Goal: Navigation & Orientation: Find specific page/section

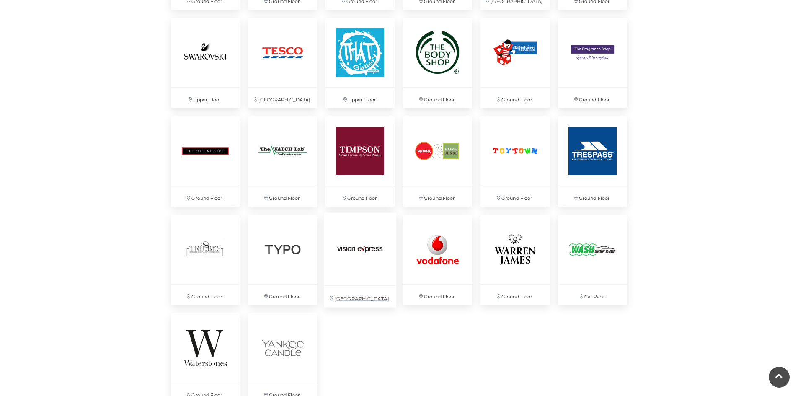
scroll to position [2010, 0]
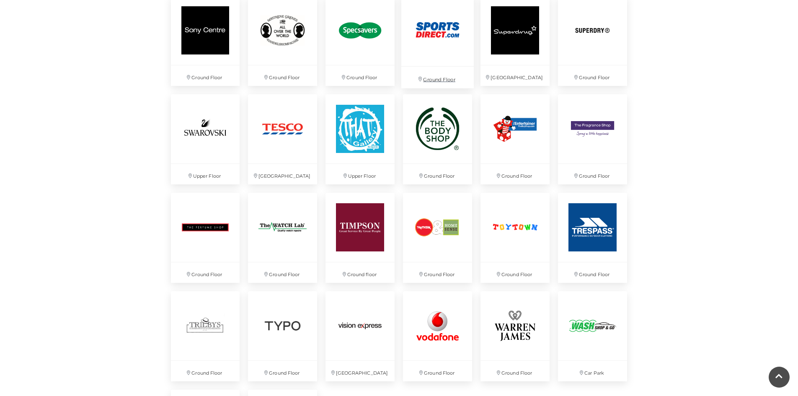
click at [436, 58] on img at bounding box center [437, 30] width 72 height 72
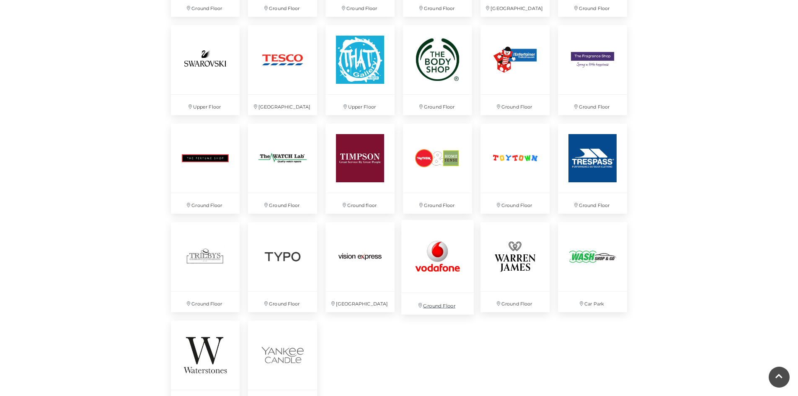
scroll to position [2094, 0]
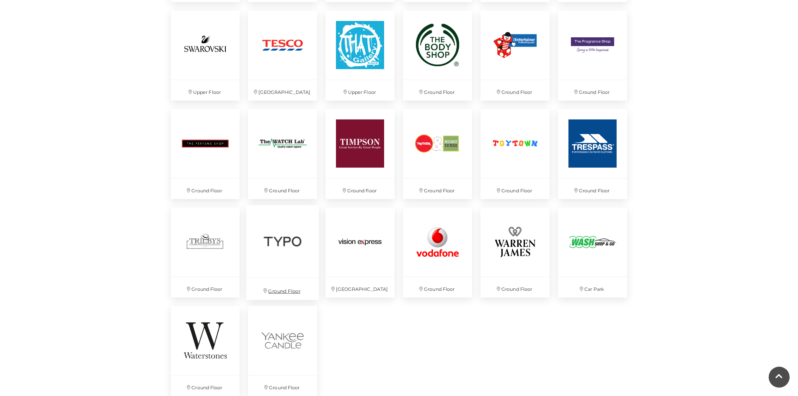
click at [294, 281] on p "Ground Floor" at bounding box center [282, 288] width 72 height 21
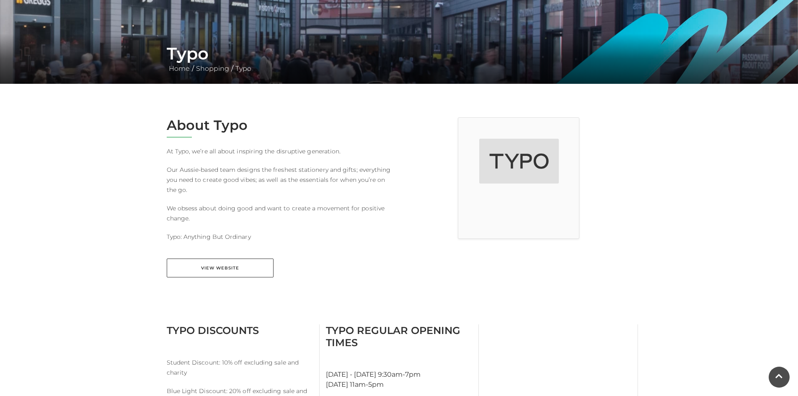
scroll to position [126, 0]
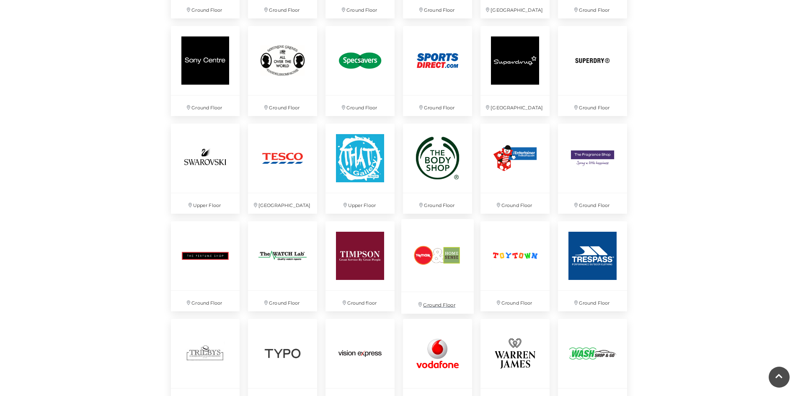
scroll to position [1927, 0]
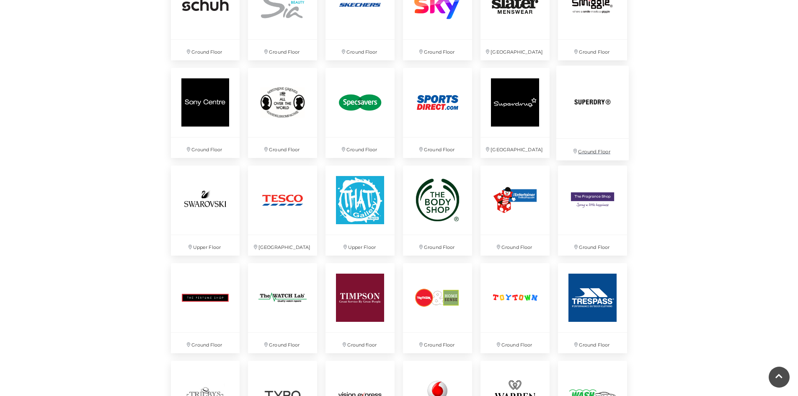
click at [589, 113] on img at bounding box center [592, 102] width 72 height 72
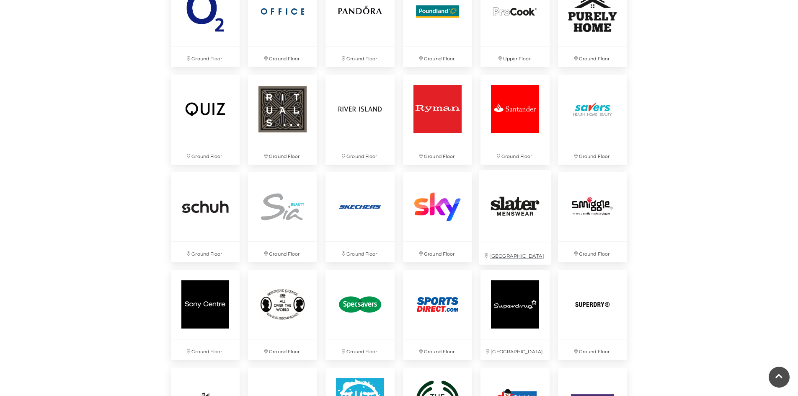
scroll to position [1592, 0]
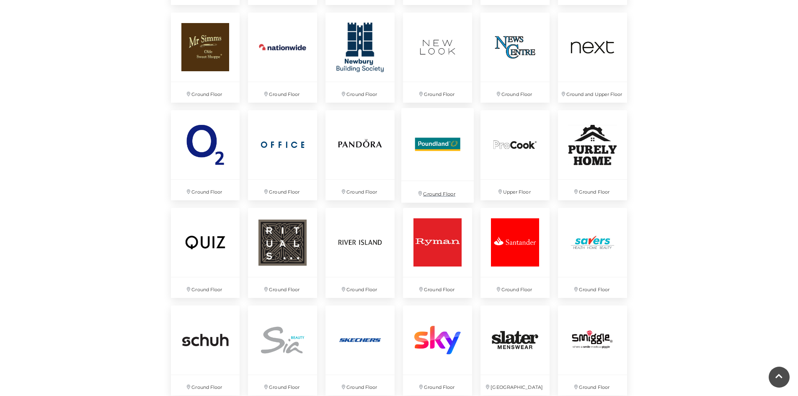
click at [421, 173] on img at bounding box center [437, 144] width 72 height 72
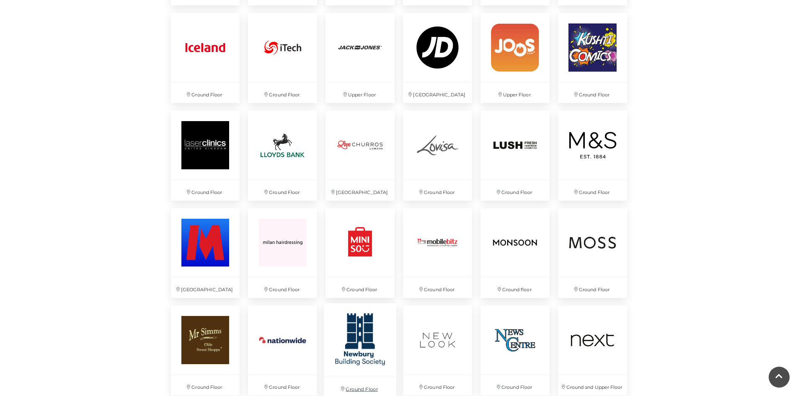
scroll to position [1298, 0]
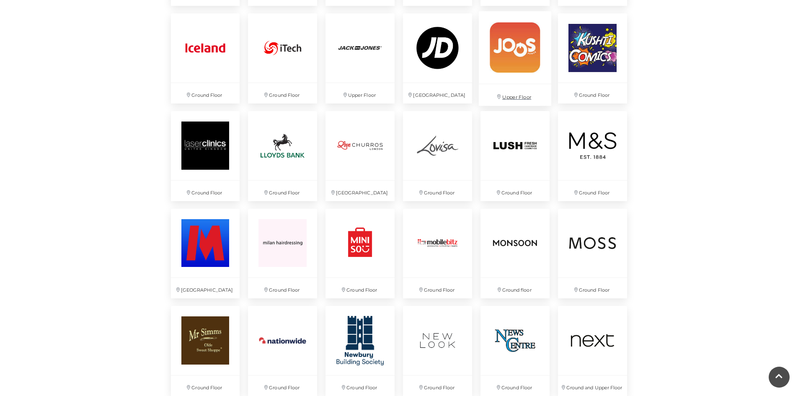
click at [529, 70] on img at bounding box center [515, 47] width 72 height 72
click at [609, 69] on img at bounding box center [592, 47] width 72 height 72
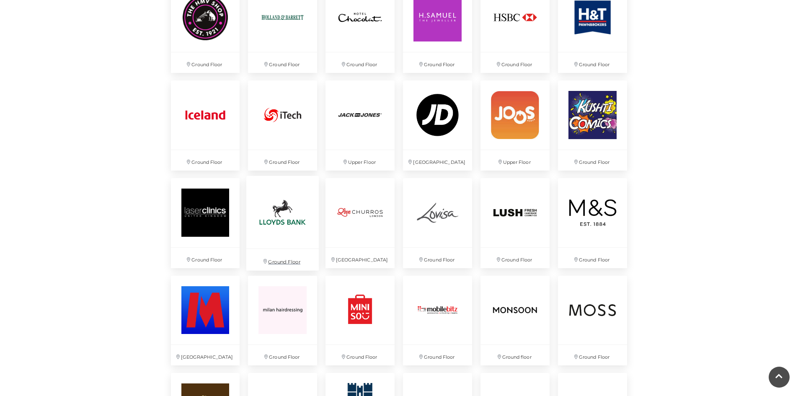
scroll to position [1131, 0]
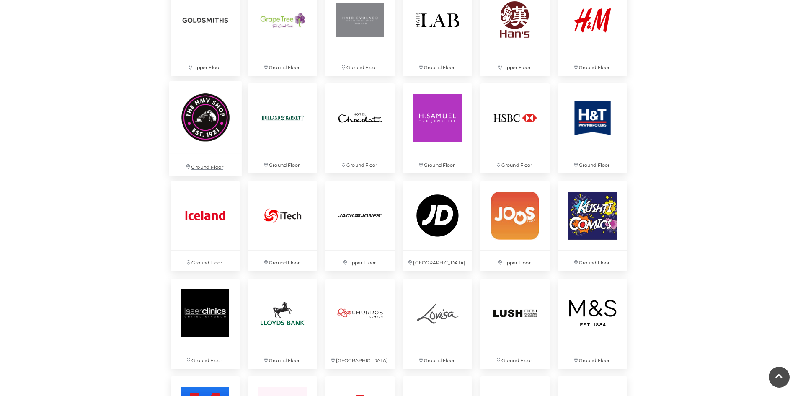
click at [192, 116] on img at bounding box center [205, 117] width 72 height 72
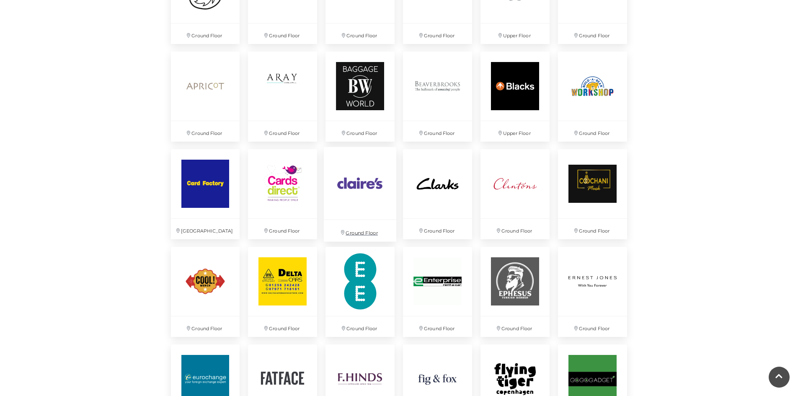
scroll to position [670, 0]
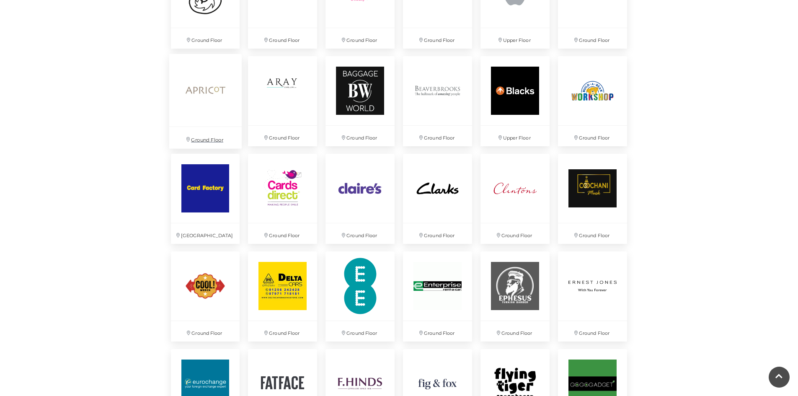
click at [194, 111] on img at bounding box center [205, 90] width 72 height 72
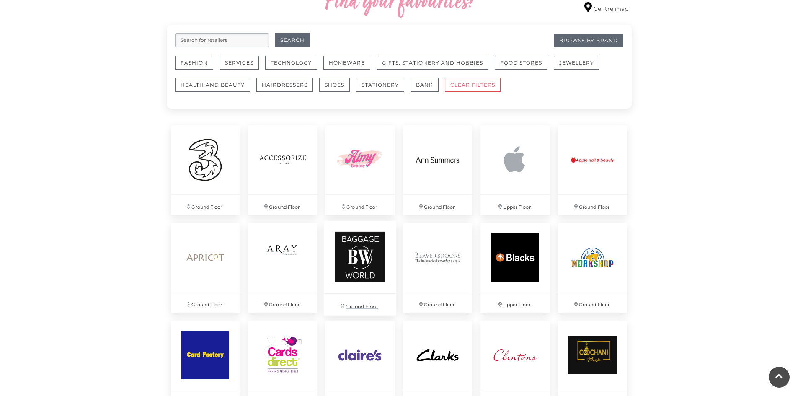
scroll to position [503, 0]
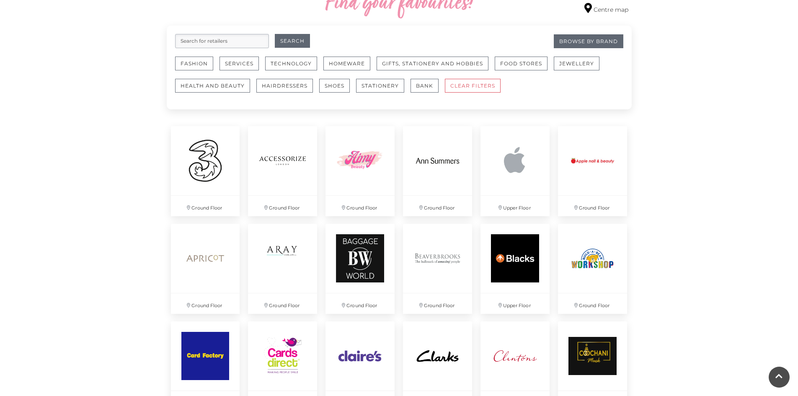
click at [461, 94] on link "CLEAR FILTERS" at bounding box center [476, 90] width 62 height 22
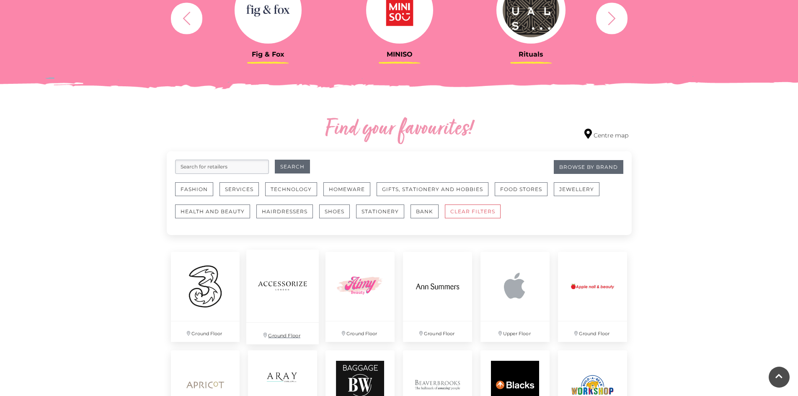
scroll to position [503, 0]
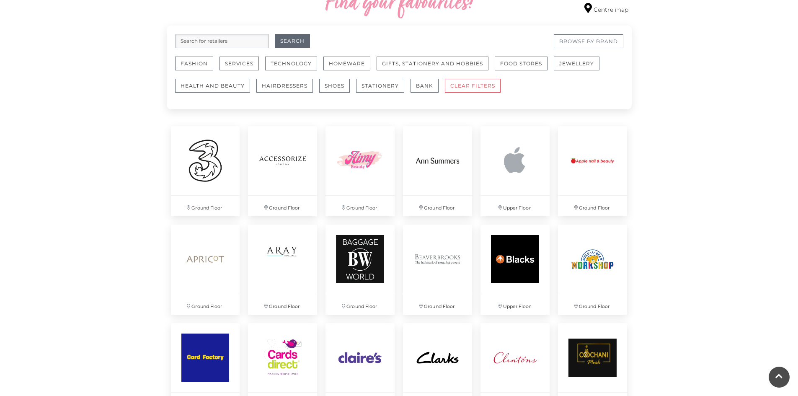
click at [605, 46] on link "Browse By Brand" at bounding box center [589, 41] width 70 height 14
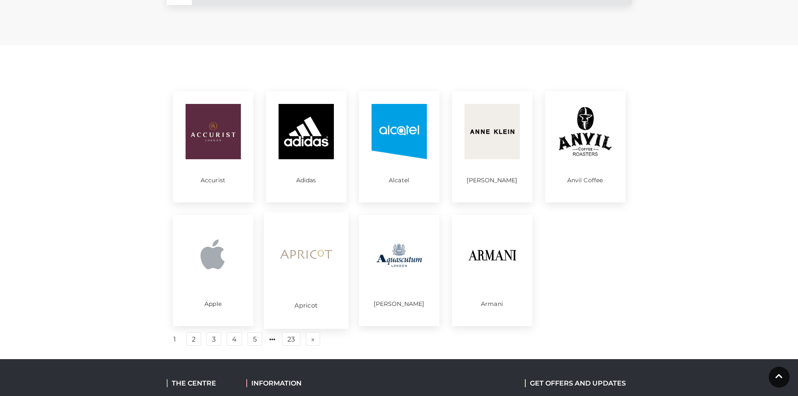
scroll to position [335, 0]
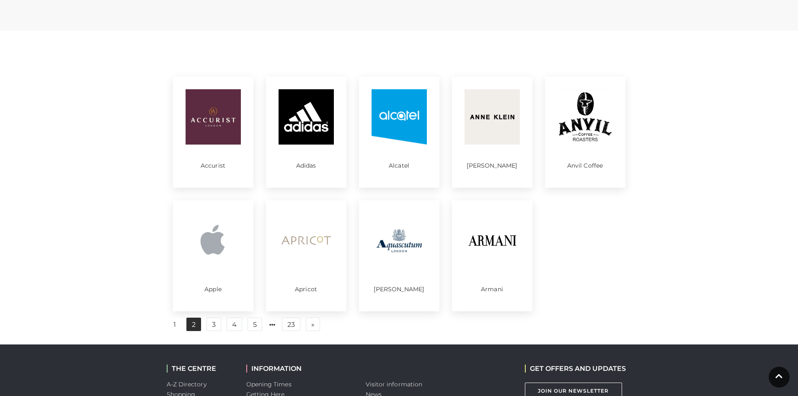
click at [196, 324] on link "2" at bounding box center [193, 323] width 15 height 13
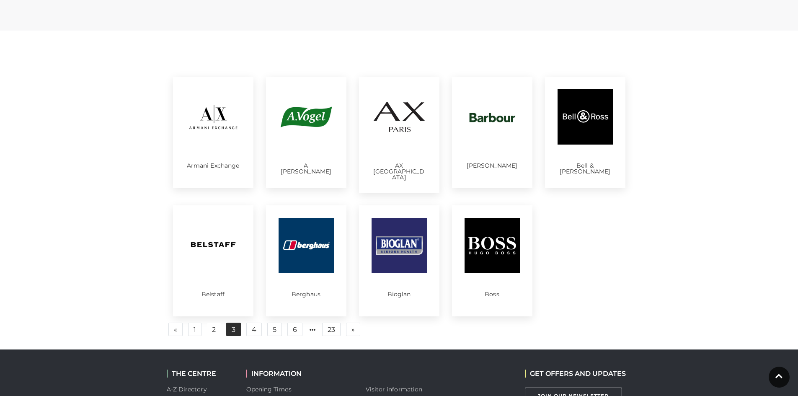
click at [232, 324] on link "3" at bounding box center [233, 329] width 15 height 13
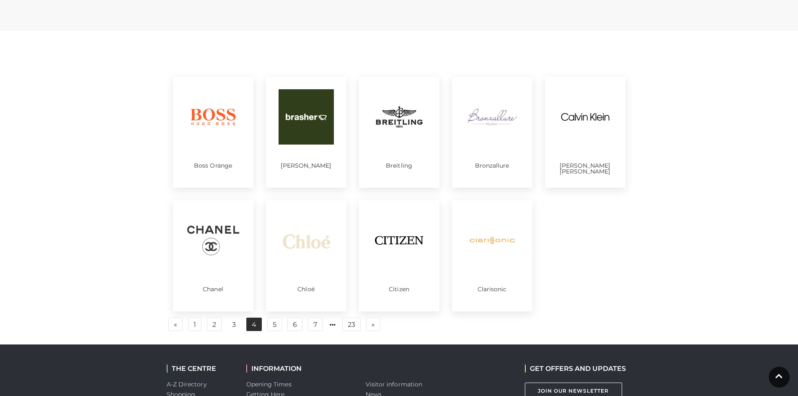
click at [247, 330] on link "4" at bounding box center [253, 323] width 15 height 13
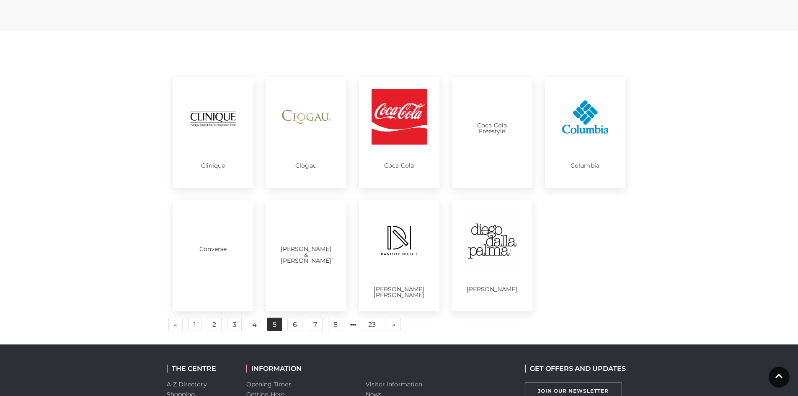
click at [278, 324] on link "5" at bounding box center [274, 323] width 15 height 13
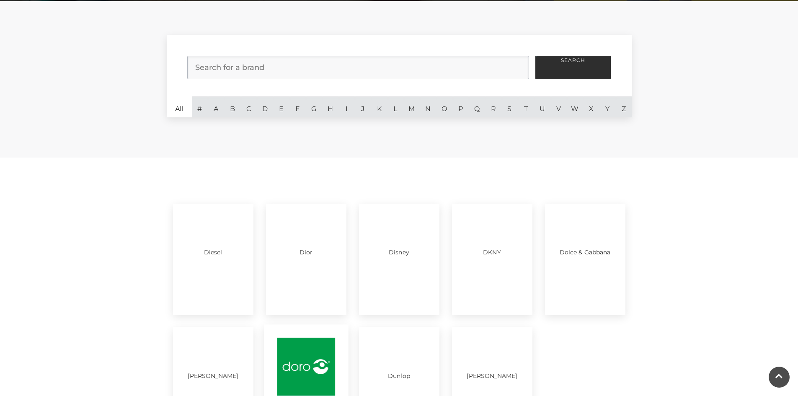
scroll to position [209, 0]
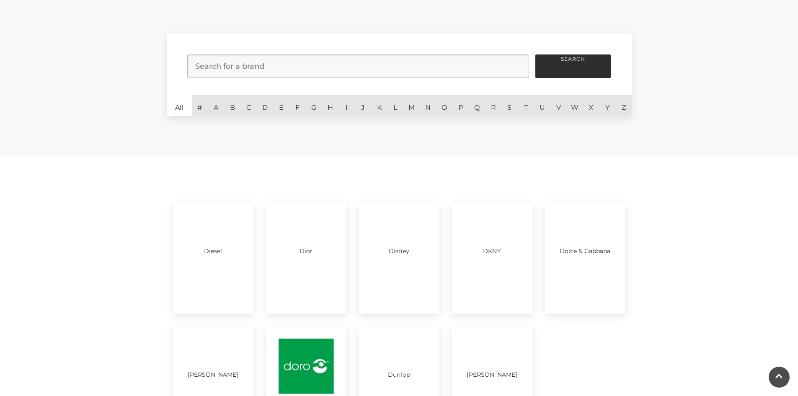
scroll to position [335, 0]
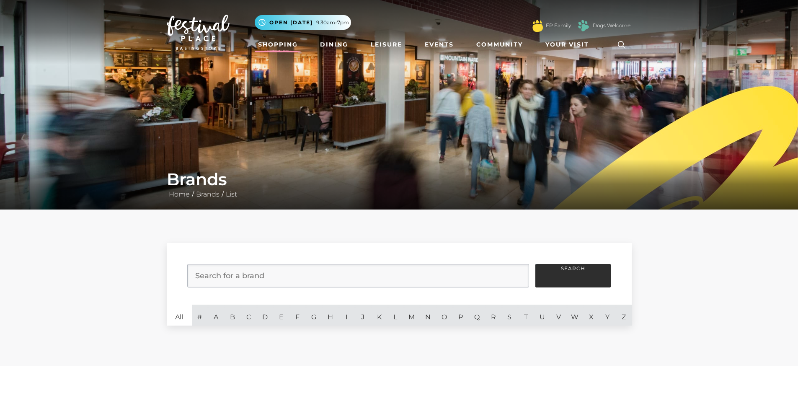
click at [270, 47] on link "Shopping" at bounding box center [278, 44] width 46 height 15
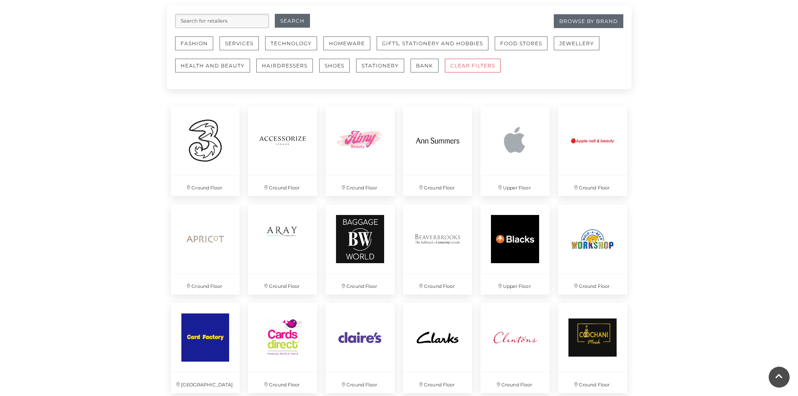
scroll to position [503, 0]
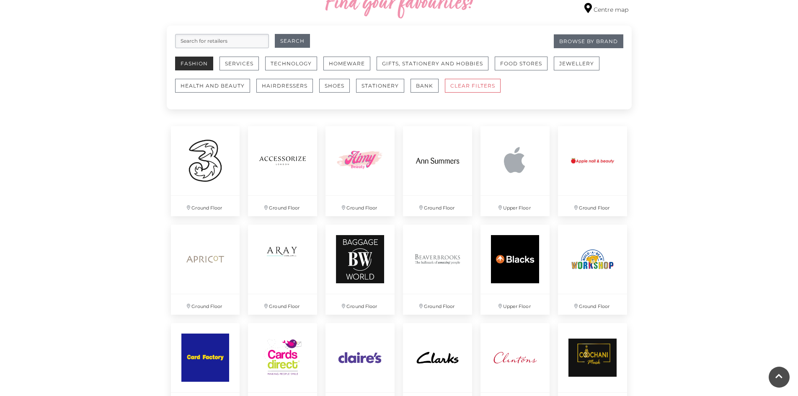
click at [187, 62] on button "Fashion" at bounding box center [194, 64] width 38 height 14
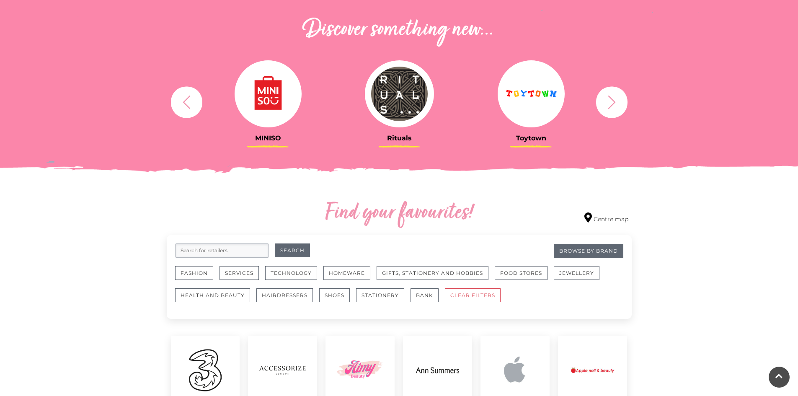
scroll to position [461, 0]
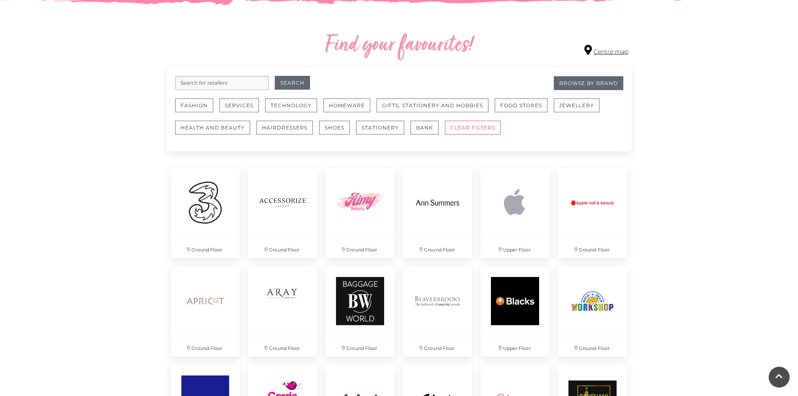
click at [591, 56] on link "Centre map" at bounding box center [606, 50] width 44 height 11
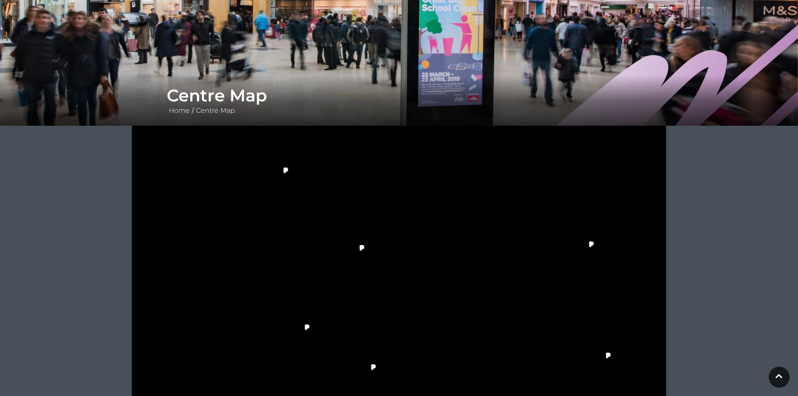
scroll to position [126, 0]
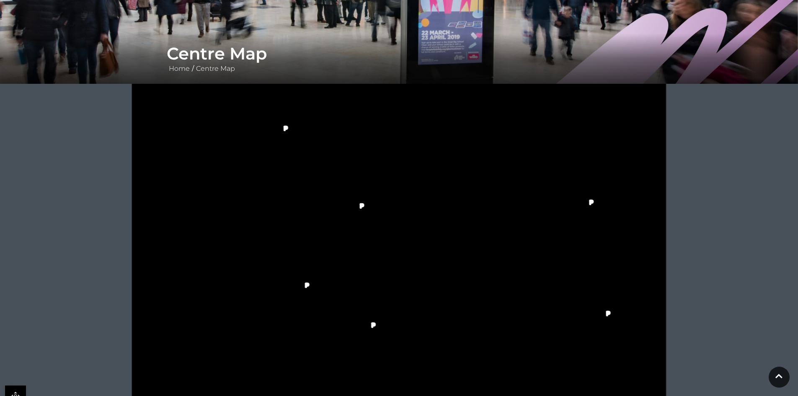
click at [236, 169] on rect at bounding box center [233, 174] width 33 height 10
drag, startPoint x: 236, startPoint y: 169, endPoint x: 359, endPoint y: 302, distance: 180.8
click at [400, 145] on icon at bounding box center [399, 272] width 670 height 377
drag, startPoint x: 354, startPoint y: 317, endPoint x: 454, endPoint y: 236, distance: 129.3
click at [454, 236] on g at bounding box center [410, 275] width 464 height 298
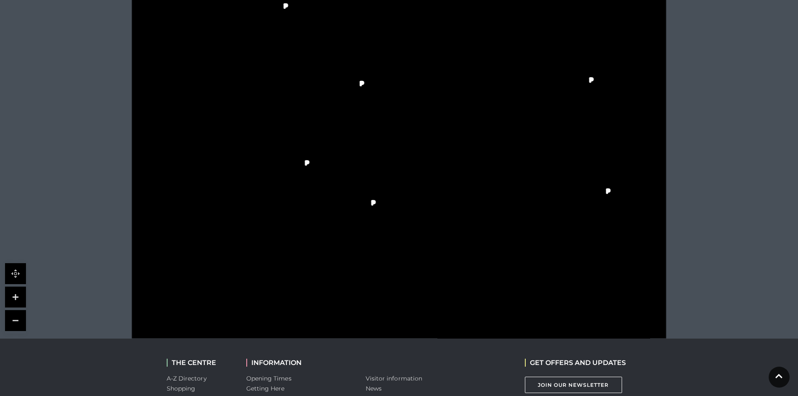
scroll to position [251, 0]
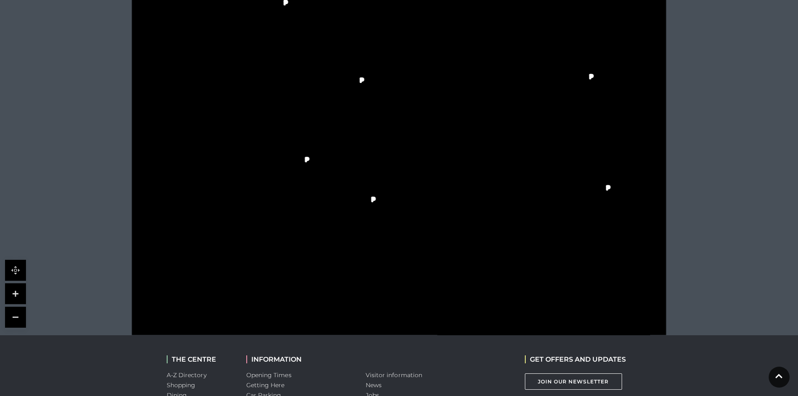
click at [12, 295] on link at bounding box center [15, 293] width 21 height 21
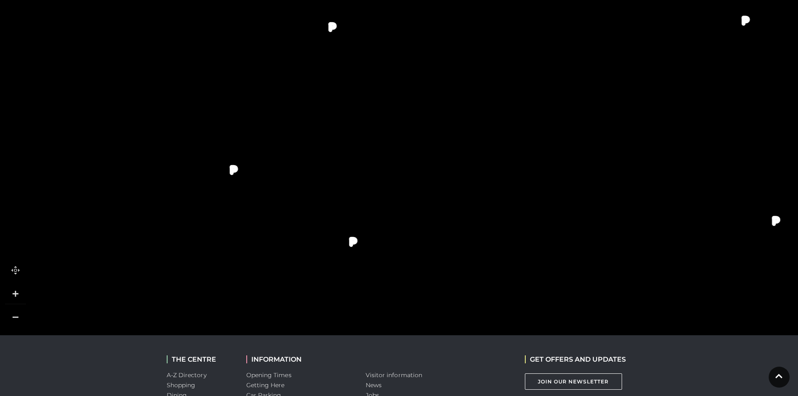
click at [12, 295] on link at bounding box center [15, 293] width 21 height 21
drag, startPoint x: 312, startPoint y: 149, endPoint x: 465, endPoint y: 186, distance: 157.8
click at [465, 186] on polygon at bounding box center [204, 274] width 739 height 856
drag, startPoint x: 274, startPoint y: 104, endPoint x: 444, endPoint y: 283, distance: 247.1
click at [444, 283] on polygon at bounding box center [441, 293] width 58 height 145
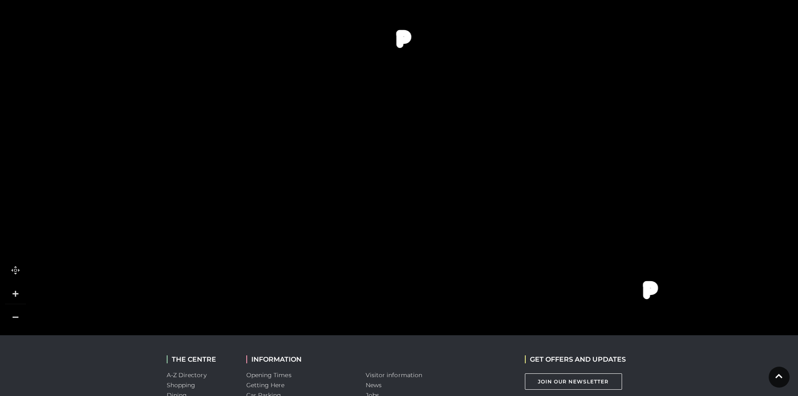
drag, startPoint x: 349, startPoint y: 192, endPoint x: 395, endPoint y: 338, distance: 152.9
click at [395, 338] on body "Skip to Navigation Skip to Content Toggle navigation .st5{fill:none;stroke:#FFF…" at bounding box center [399, 133] width 798 height 769
drag, startPoint x: 279, startPoint y: 114, endPoint x: 280, endPoint y: 73, distance: 41.0
click at [280, 73] on rect at bounding box center [211, 68] width 160 height 48
drag, startPoint x: 441, startPoint y: 261, endPoint x: 431, endPoint y: 106, distance: 154.9
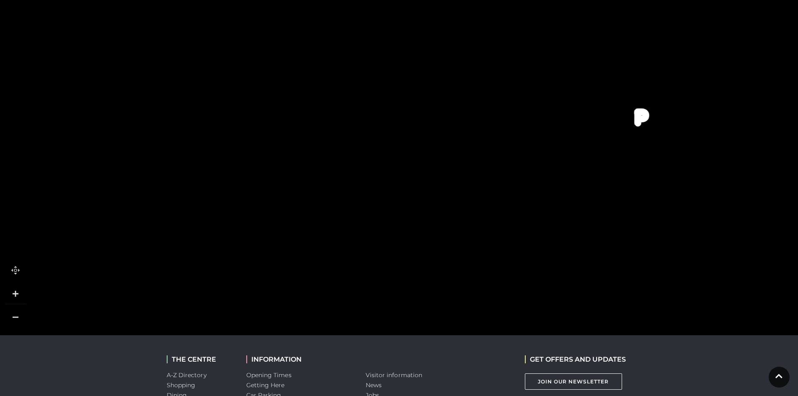
click at [431, 106] on rect at bounding box center [437, 99] width 43 height 68
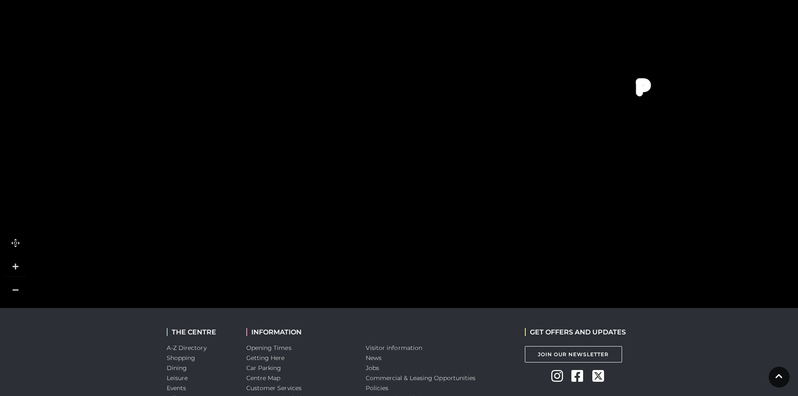
scroll to position [293, 0]
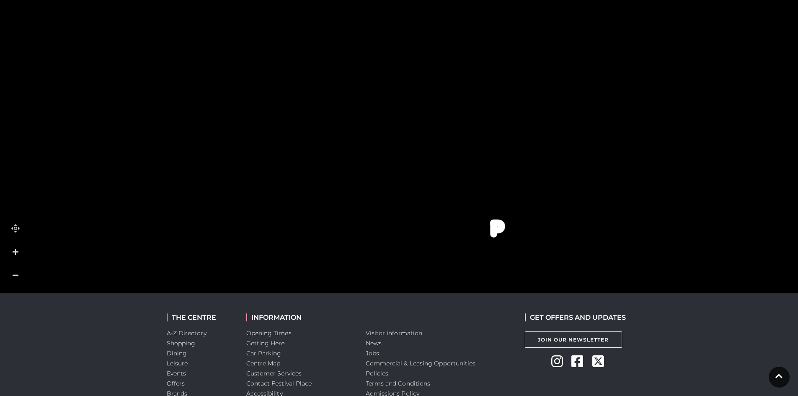
drag, startPoint x: 294, startPoint y: 243, endPoint x: 325, endPoint y: 139, distance: 108.4
click at [325, 139] on polygon at bounding box center [242, 98] width 180 height 100
drag, startPoint x: 304, startPoint y: 234, endPoint x: 338, endPoint y: 113, distance: 125.3
click at [338, 113] on rect at bounding box center [325, 104] width 26 height 19
drag, startPoint x: 263, startPoint y: 136, endPoint x: 260, endPoint y: 83, distance: 52.5
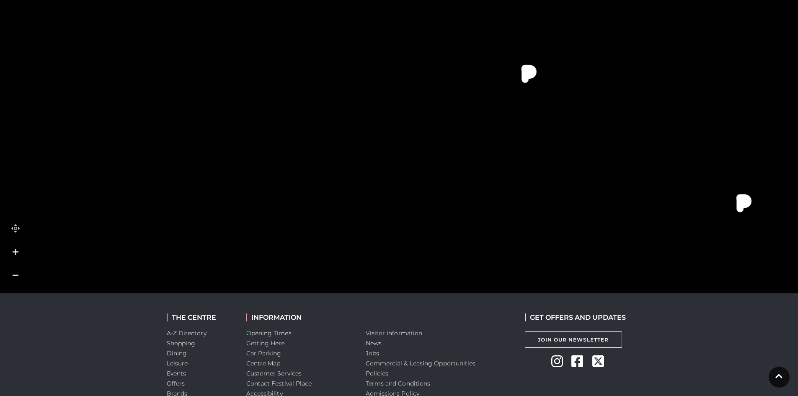
click at [260, 96] on icon at bounding box center [265, 102] width 15 height 12
drag, startPoint x: 260, startPoint y: 171, endPoint x: 253, endPoint y: 62, distance: 109.1
drag, startPoint x: 286, startPoint y: 242, endPoint x: 262, endPoint y: 181, distance: 65.4
click at [262, 181] on rect at bounding box center [271, 177] width 56 height 40
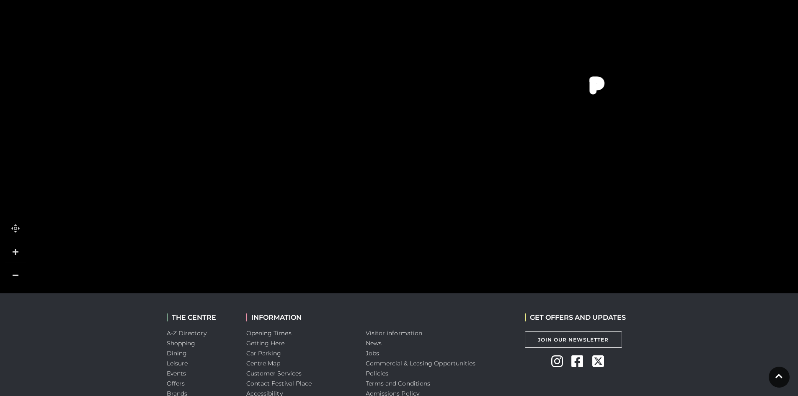
drag, startPoint x: 445, startPoint y: 124, endPoint x: 304, endPoint y: 243, distance: 184.8
click at [320, 237] on rect at bounding box center [353, 228] width 67 height 18
drag, startPoint x: 507, startPoint y: 116, endPoint x: 445, endPoint y: 277, distance: 172.8
click at [445, 277] on polygon at bounding box center [246, 189] width 739 height 856
drag, startPoint x: 399, startPoint y: 159, endPoint x: 401, endPoint y: 253, distance: 94.3
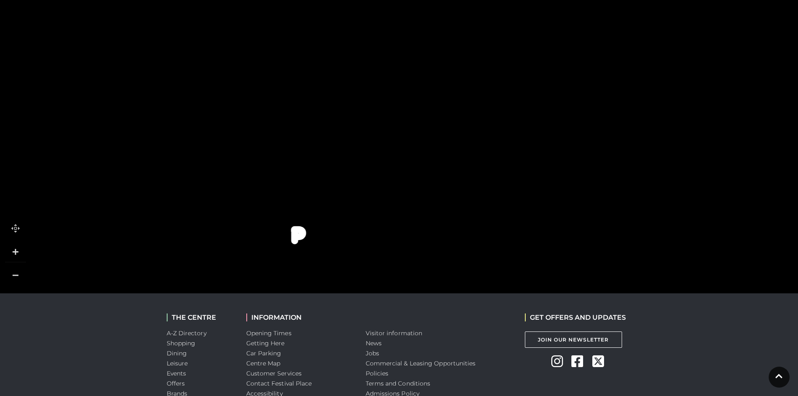
click at [401, 253] on icon at bounding box center [595, 192] width 2171 height 1221
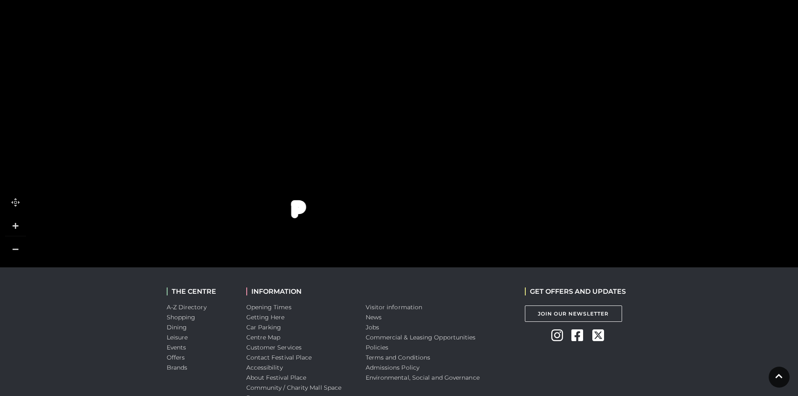
scroll to position [248, 0]
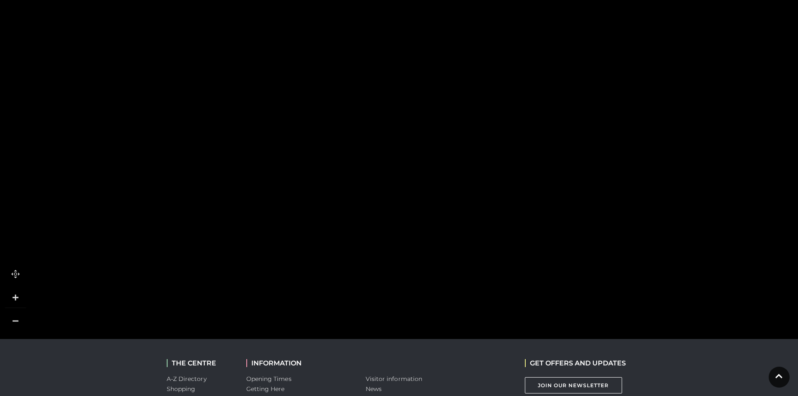
drag, startPoint x: 513, startPoint y: 214, endPoint x: 106, endPoint y: 158, distance: 410.9
drag, startPoint x: 574, startPoint y: 301, endPoint x: 415, endPoint y: 289, distance: 159.6
click at [415, 289] on icon at bounding box center [548, 197] width 278 height 529
drag, startPoint x: 619, startPoint y: 286, endPoint x: 605, endPoint y: 172, distance: 114.7
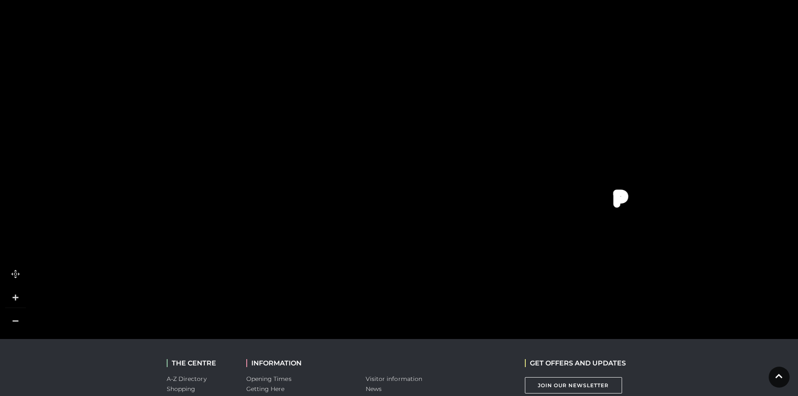
click at [605, 172] on polygon at bounding box center [639, 163] width 68 height 57
drag, startPoint x: 532, startPoint y: 259, endPoint x: 528, endPoint y: 153, distance: 105.6
